Goal: Find specific page/section: Find specific page/section

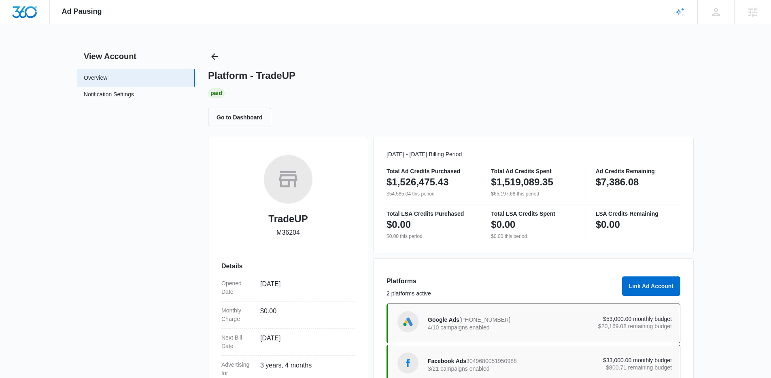
click at [223, 52] on div "Platform - TradeUP Paid Go to Dashboard" at bounding box center [451, 88] width 486 height 77
click at [219, 55] on icon "Back" at bounding box center [215, 57] width 10 height 10
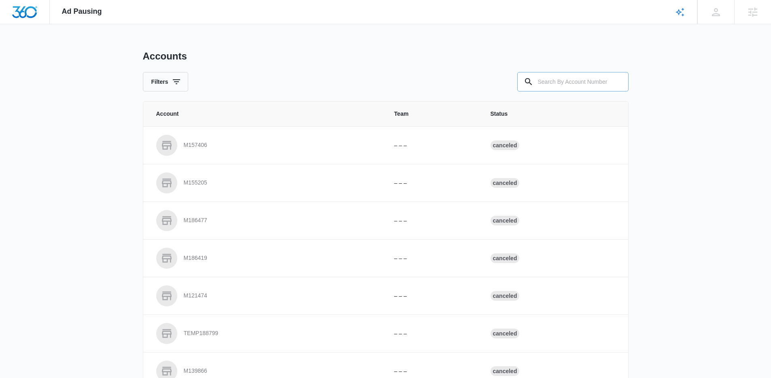
click at [569, 74] on div "Accounts Filters" at bounding box center [386, 70] width 486 height 41
drag, startPoint x: 559, startPoint y: 82, endPoint x: 369, endPoint y: 77, distance: 190.3
click at [558, 82] on input "text" at bounding box center [572, 81] width 111 height 19
paste input "M29459"
type input "M29459"
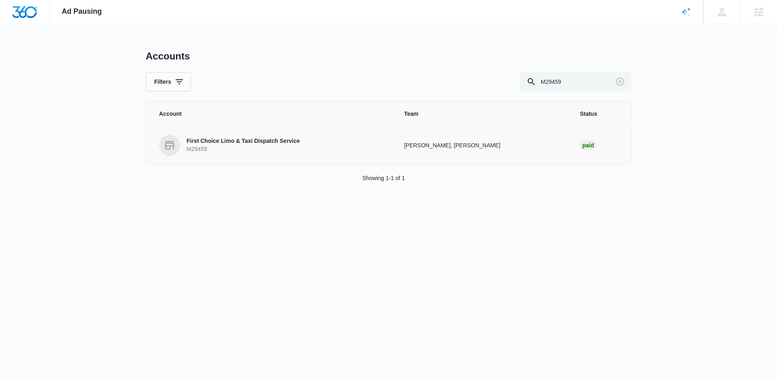
click at [187, 143] on p "First Choice Limo & Taxi Dispatch Service" at bounding box center [243, 141] width 113 height 8
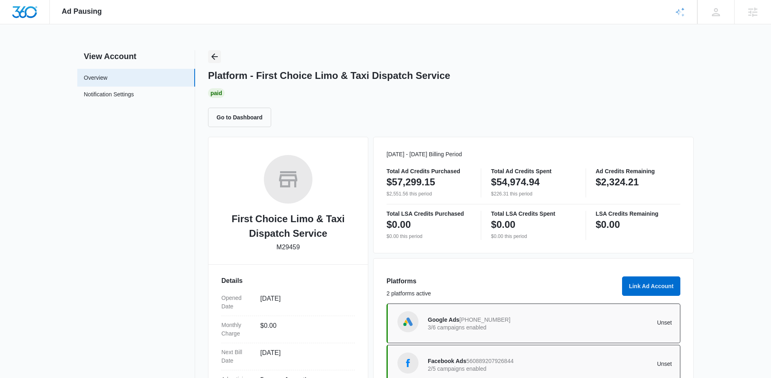
click at [219, 58] on button "Back" at bounding box center [214, 56] width 13 height 13
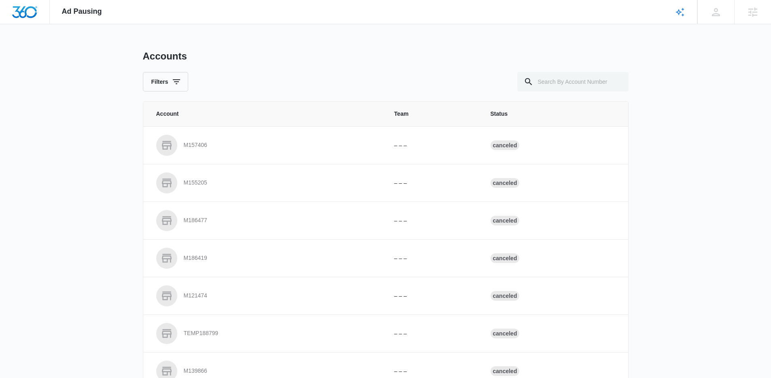
click at [557, 104] on th "Status" at bounding box center [554, 114] width 147 height 25
drag, startPoint x: 555, startPoint y: 80, endPoint x: 308, endPoint y: 85, distance: 246.9
click at [512, 83] on div "Filters" at bounding box center [386, 81] width 486 height 19
paste input "M326196"
type input "M326196"
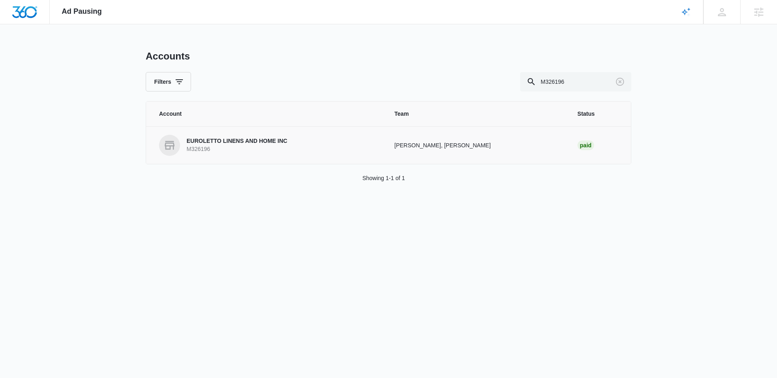
click at [242, 144] on p "EUROLETTO LINENS AND HOME INC" at bounding box center [237, 141] width 101 height 8
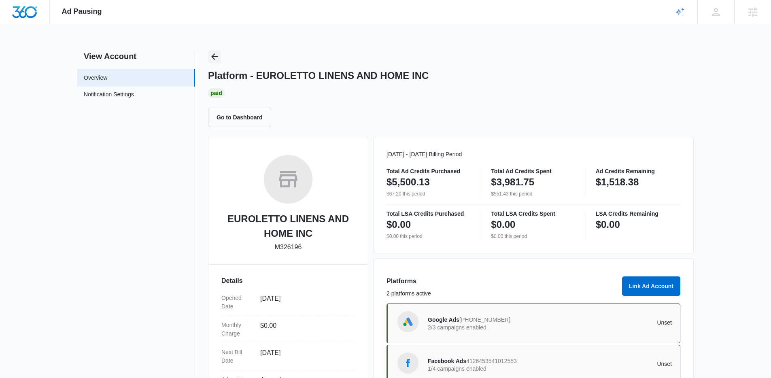
drag, startPoint x: 225, startPoint y: 59, endPoint x: 217, endPoint y: 59, distance: 7.7
click at [224, 59] on div "Platform - EUROLETTO LINENS AND HOME INC Paid Go to Dashboard" at bounding box center [451, 88] width 486 height 77
click at [216, 59] on icon "Back" at bounding box center [215, 57] width 10 height 10
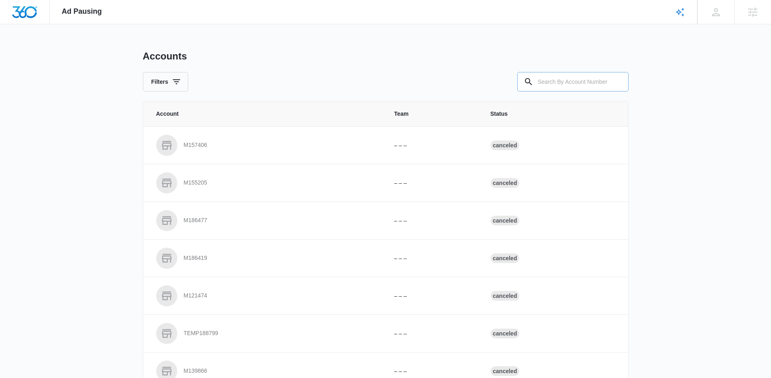
click at [554, 68] on div "Accounts Filters" at bounding box center [386, 70] width 486 height 41
drag, startPoint x: 554, startPoint y: 76, endPoint x: 404, endPoint y: 80, distance: 150.2
click at [550, 77] on input "text" at bounding box center [572, 81] width 111 height 19
paste input "M316551"
type input "M316551"
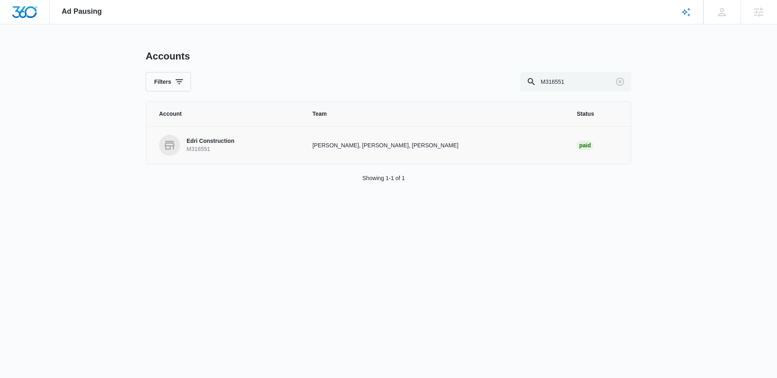
click at [224, 145] on p "M316551" at bounding box center [211, 149] width 48 height 8
